Goal: Task Accomplishment & Management: Manage account settings

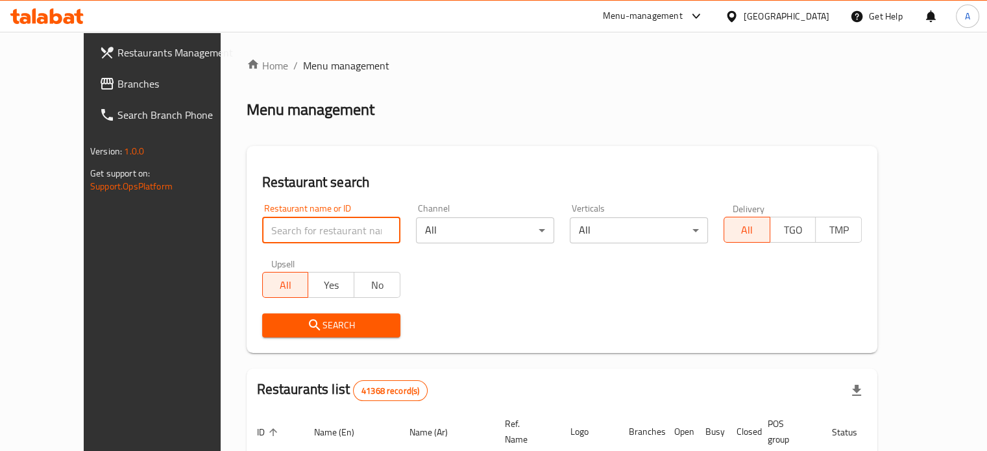
click at [288, 239] on input "search" at bounding box center [331, 230] width 138 height 26
type input "h"
type input "ح"
type input "كشرى وحلوانى السلطان"
click button "Search" at bounding box center [331, 325] width 138 height 24
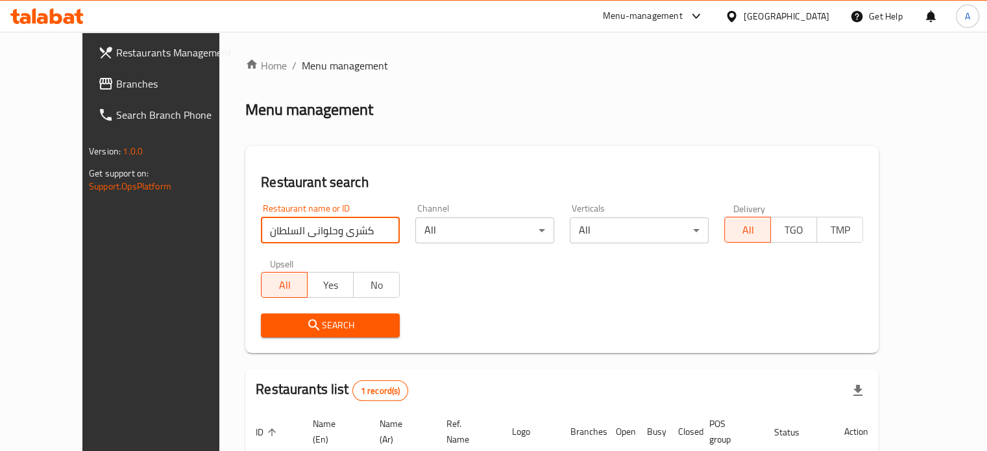
scroll to position [101, 0]
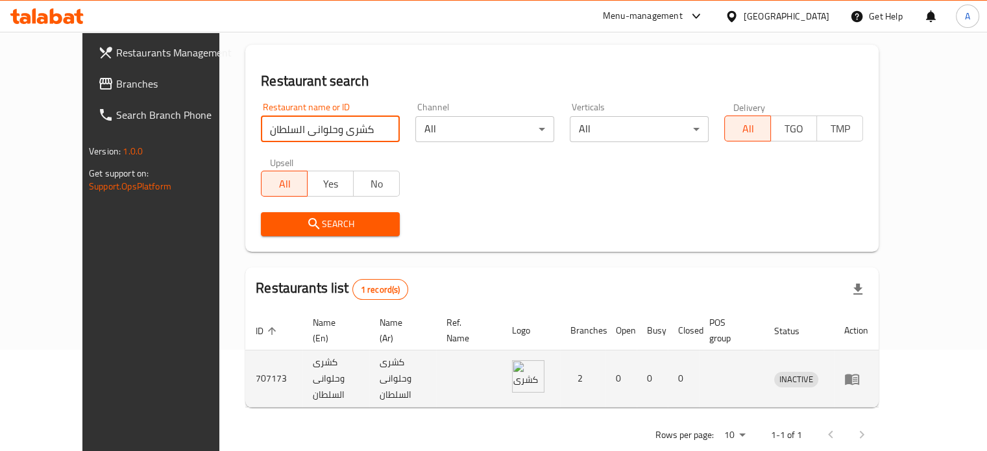
click at [859, 374] on icon "enhanced table" at bounding box center [852, 379] width 14 height 11
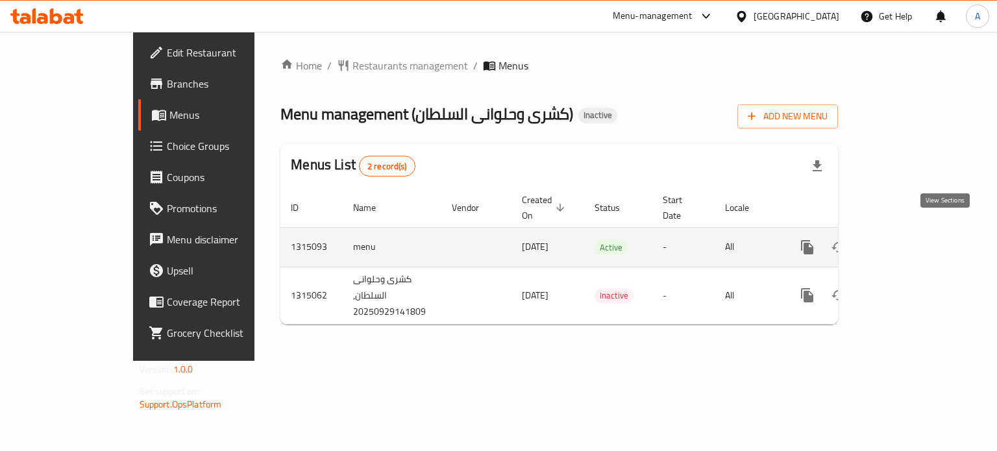
click at [907, 241] on icon "enhanced table" at bounding box center [901, 247] width 12 height 12
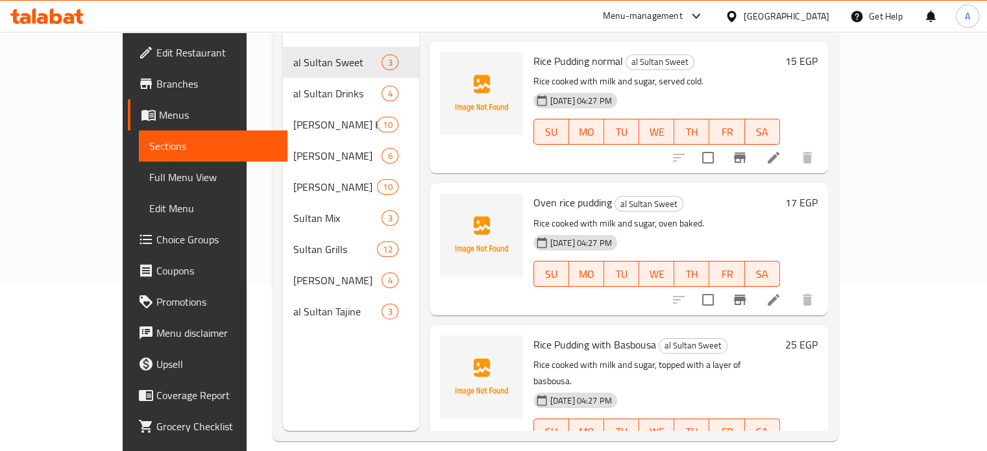
scroll to position [182, 0]
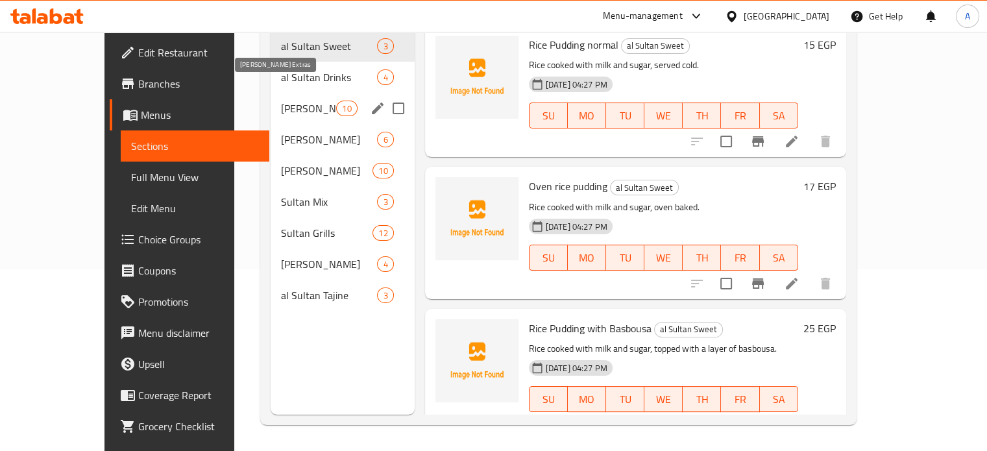
click at [281, 101] on span "[PERSON_NAME] Extras" at bounding box center [308, 109] width 55 height 16
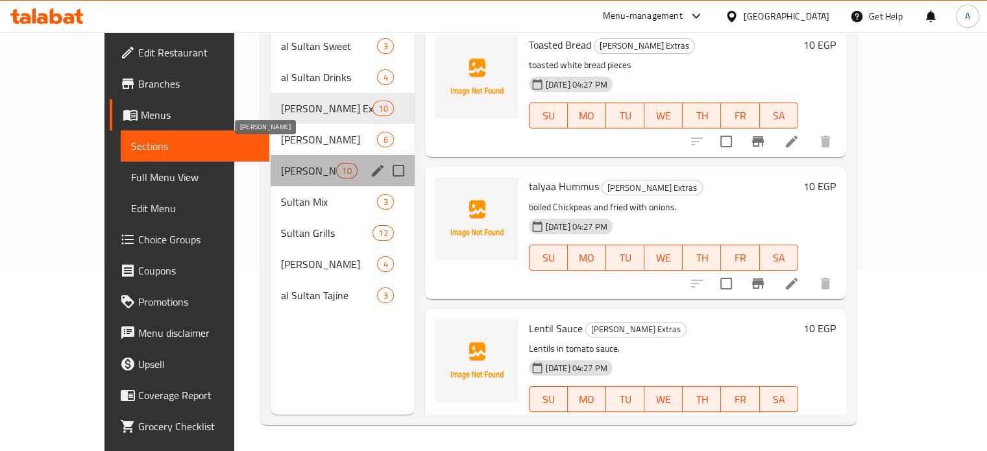
click at [281, 163] on span "[PERSON_NAME]" at bounding box center [308, 171] width 55 height 16
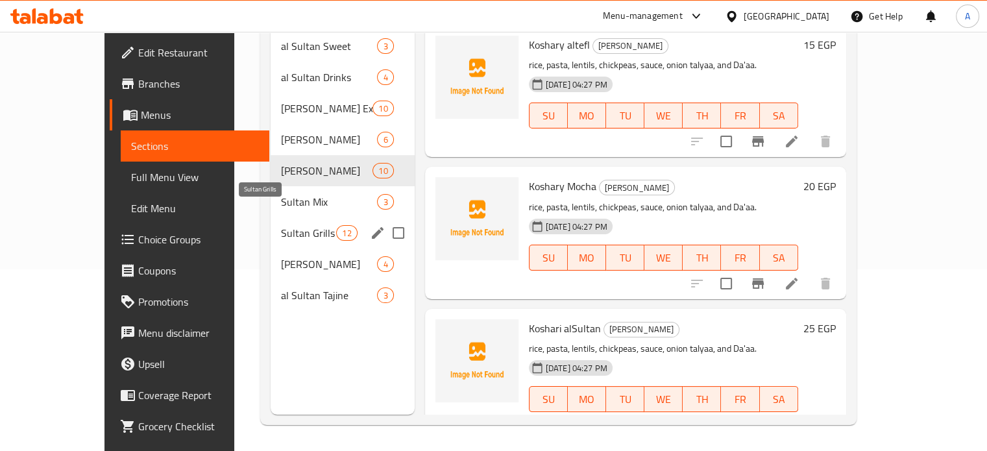
click at [281, 225] on span "Sultan Grills" at bounding box center [308, 233] width 55 height 16
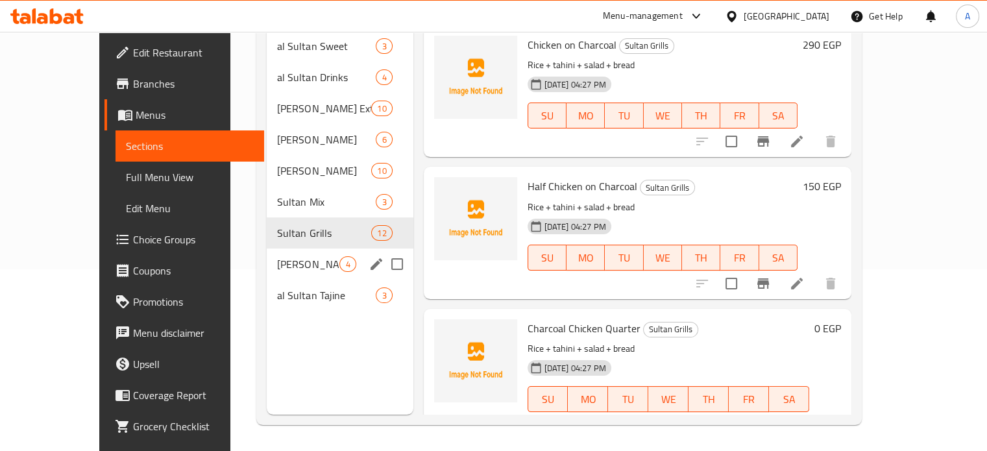
click at [267, 255] on div "Sultan Combo 4" at bounding box center [340, 264] width 146 height 31
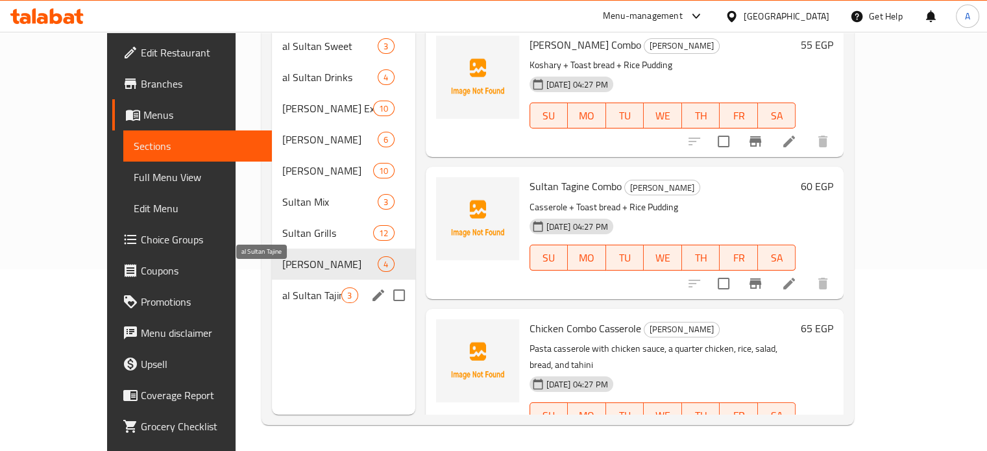
click at [282, 288] on span "al Sultan Tajine" at bounding box center [311, 296] width 59 height 16
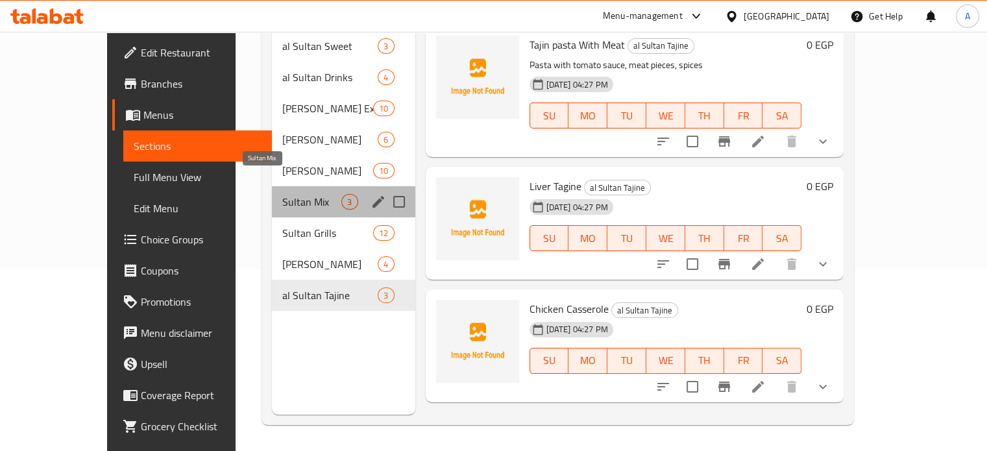
click at [282, 194] on span "Sultan Mix" at bounding box center [311, 202] width 59 height 16
